Goal: Task Accomplishment & Management: Manage account settings

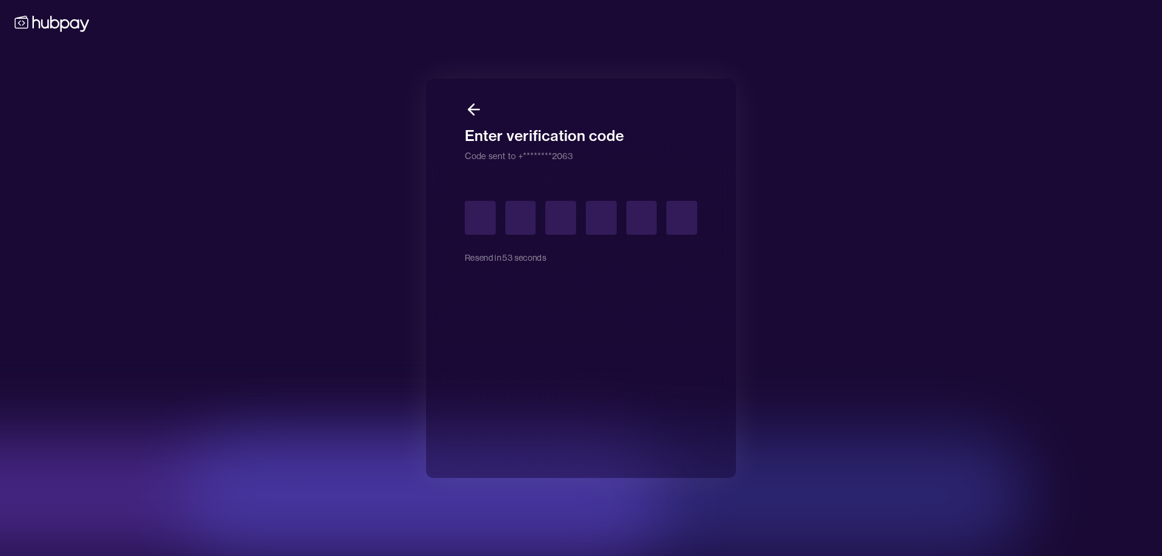
type input "*"
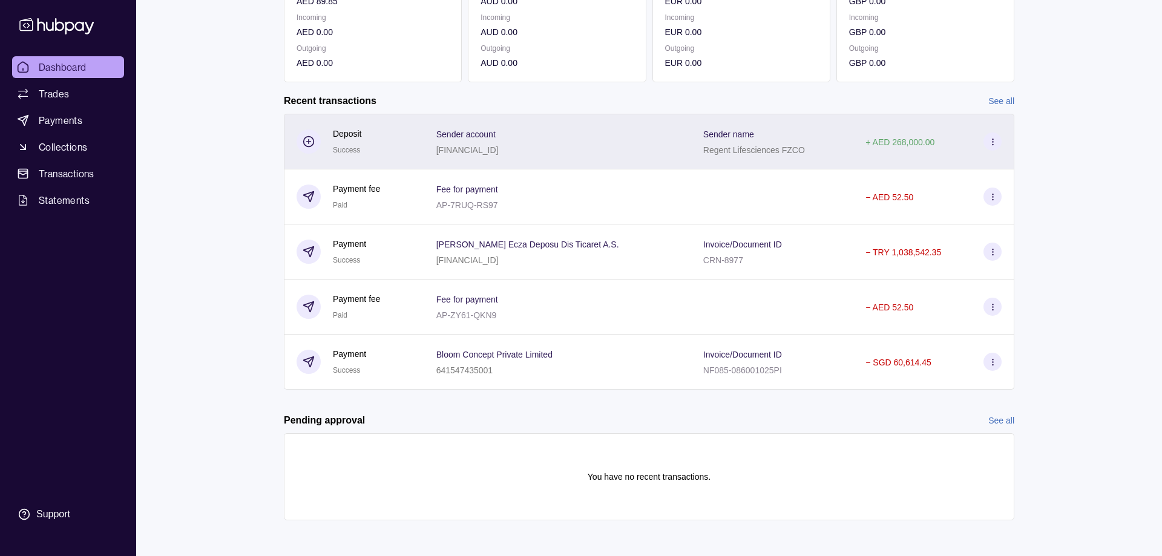
scroll to position [219, 0]
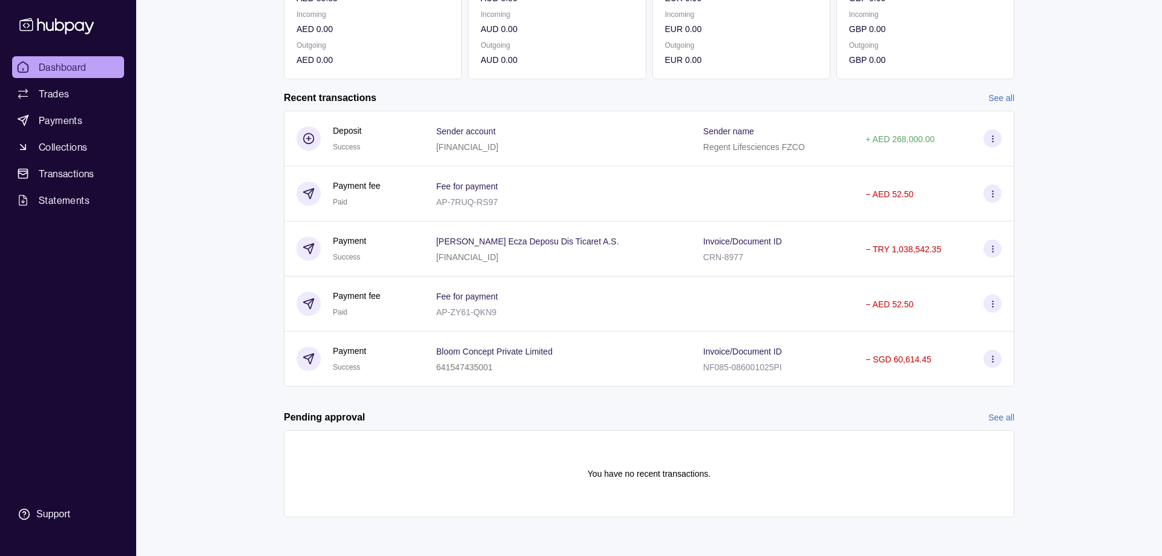
click at [496, 255] on p "[FINANCIAL_ID]" at bounding box center [467, 257] width 62 height 10
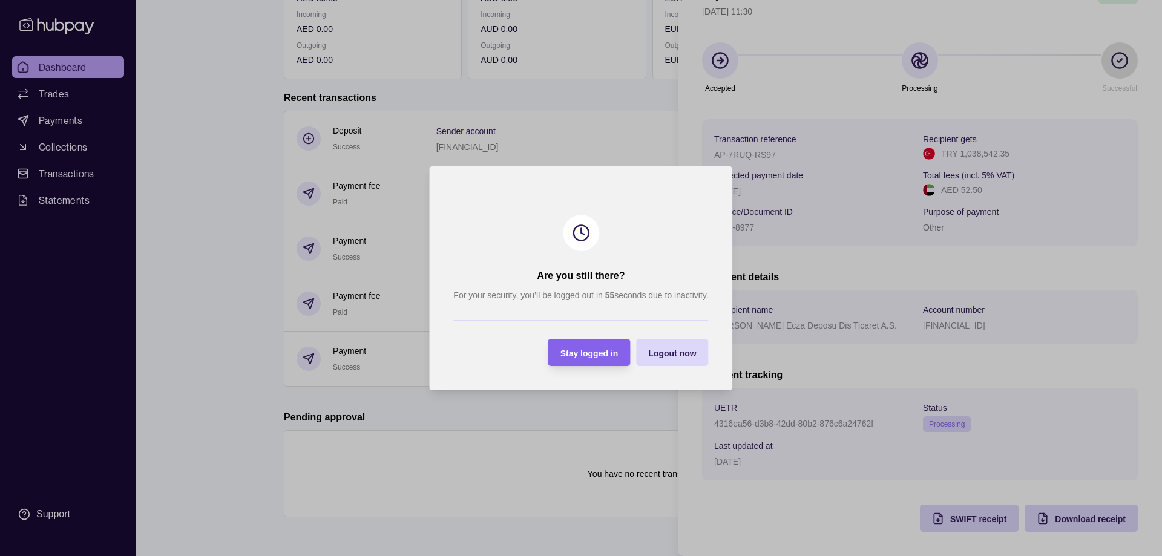
scroll to position [76, 0]
click at [588, 354] on span "Stay logged in" at bounding box center [590, 353] width 58 height 10
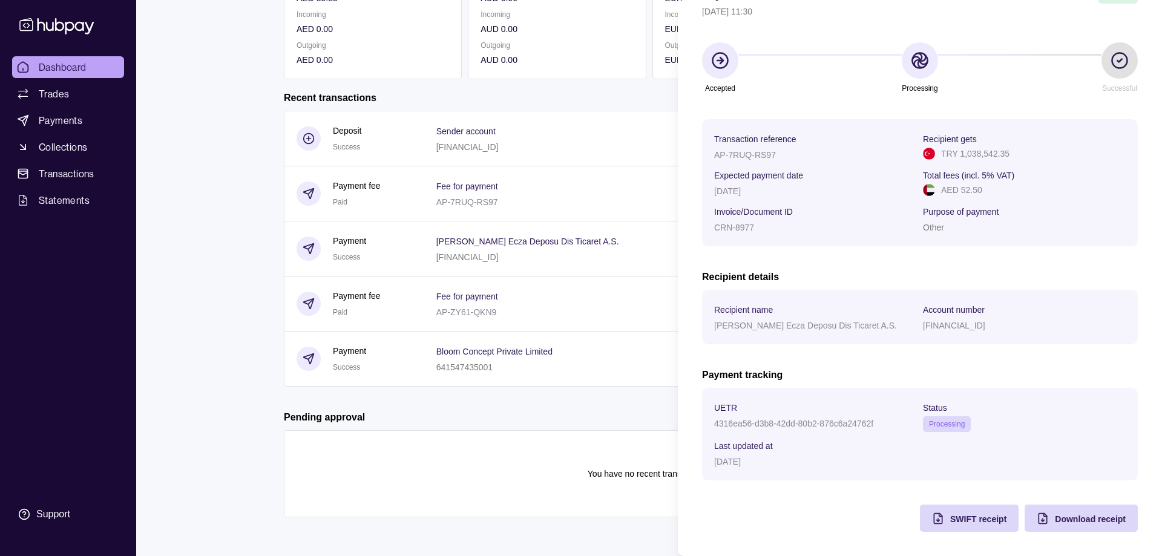
scroll to position [33, 0]
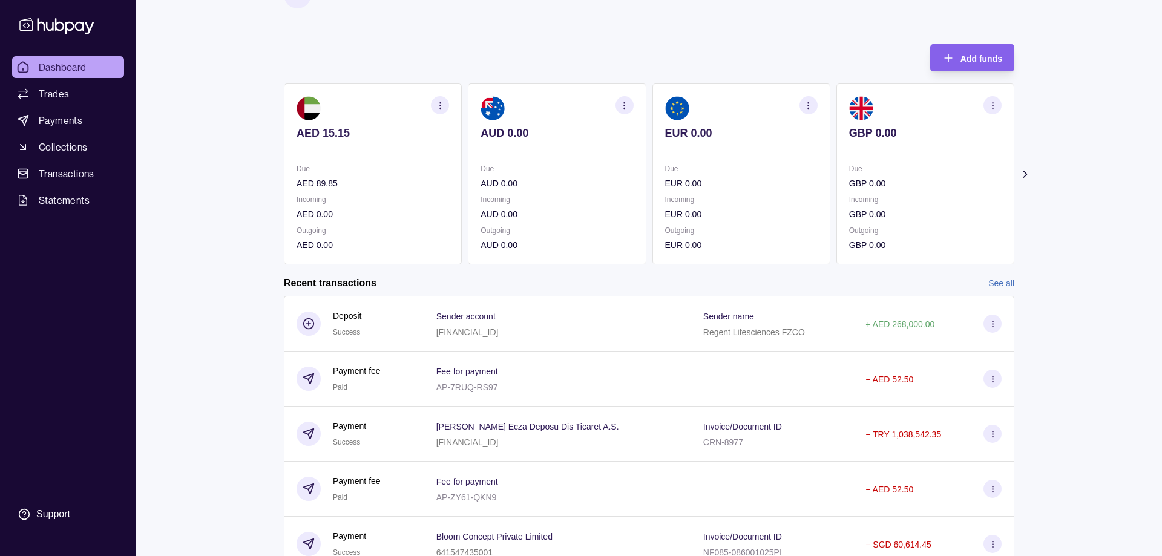
click at [64, 65] on html "Dashboard Trades Payments Collections Transactions Statements Support A Hello, …" at bounding box center [581, 354] width 1162 height 775
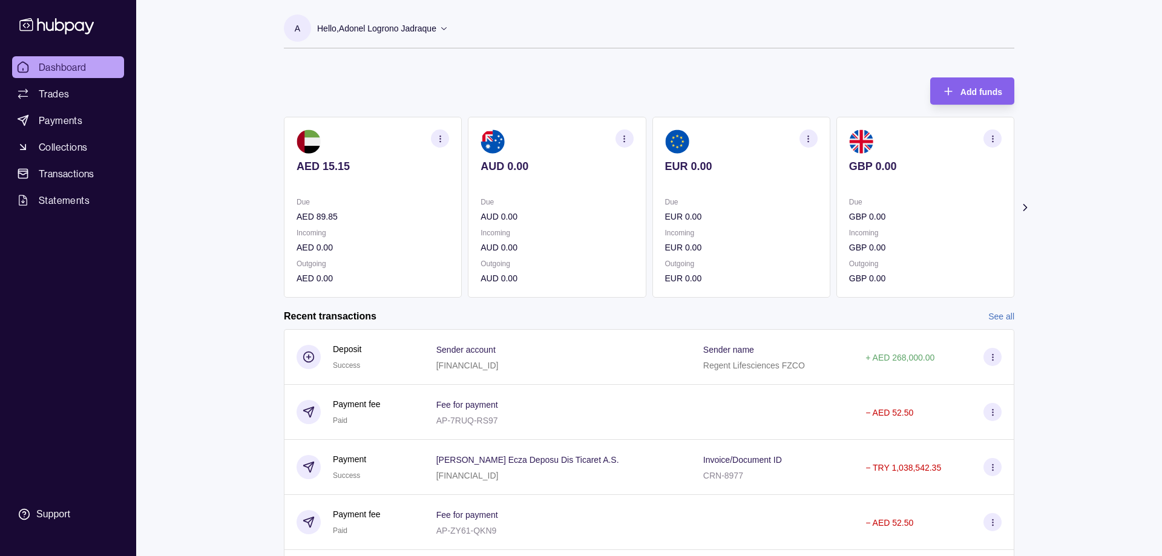
click at [440, 30] on div "Hello, Adonel Logrono Jadraque" at bounding box center [382, 28] width 131 height 25
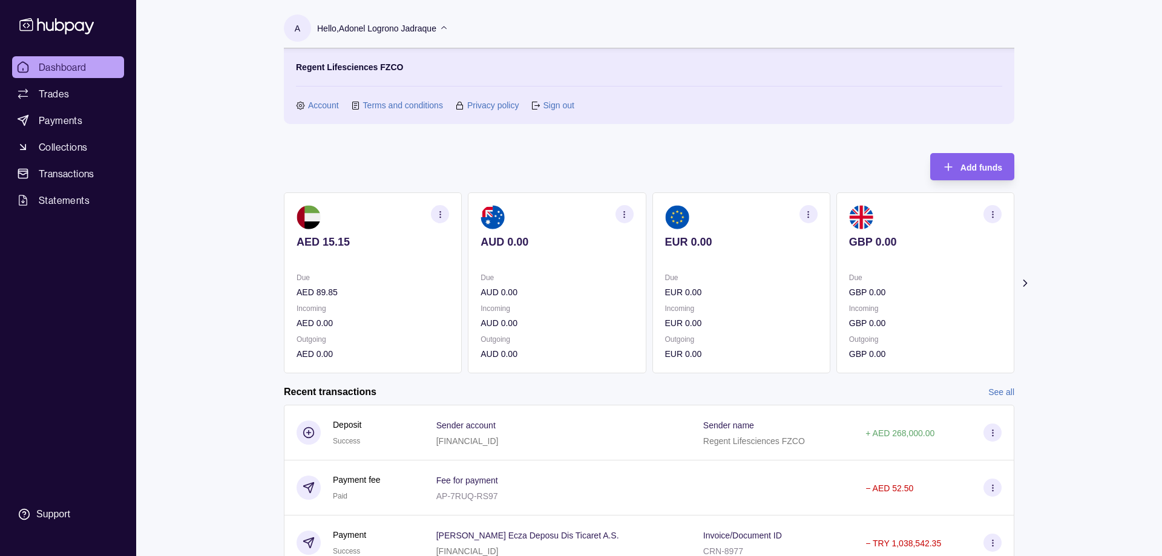
drag, startPoint x: 552, startPoint y: 100, endPoint x: 551, endPoint y: 110, distance: 9.1
click at [552, 102] on link "Sign out" at bounding box center [558, 105] width 31 height 13
